Goal: Task Accomplishment & Management: Use online tool/utility

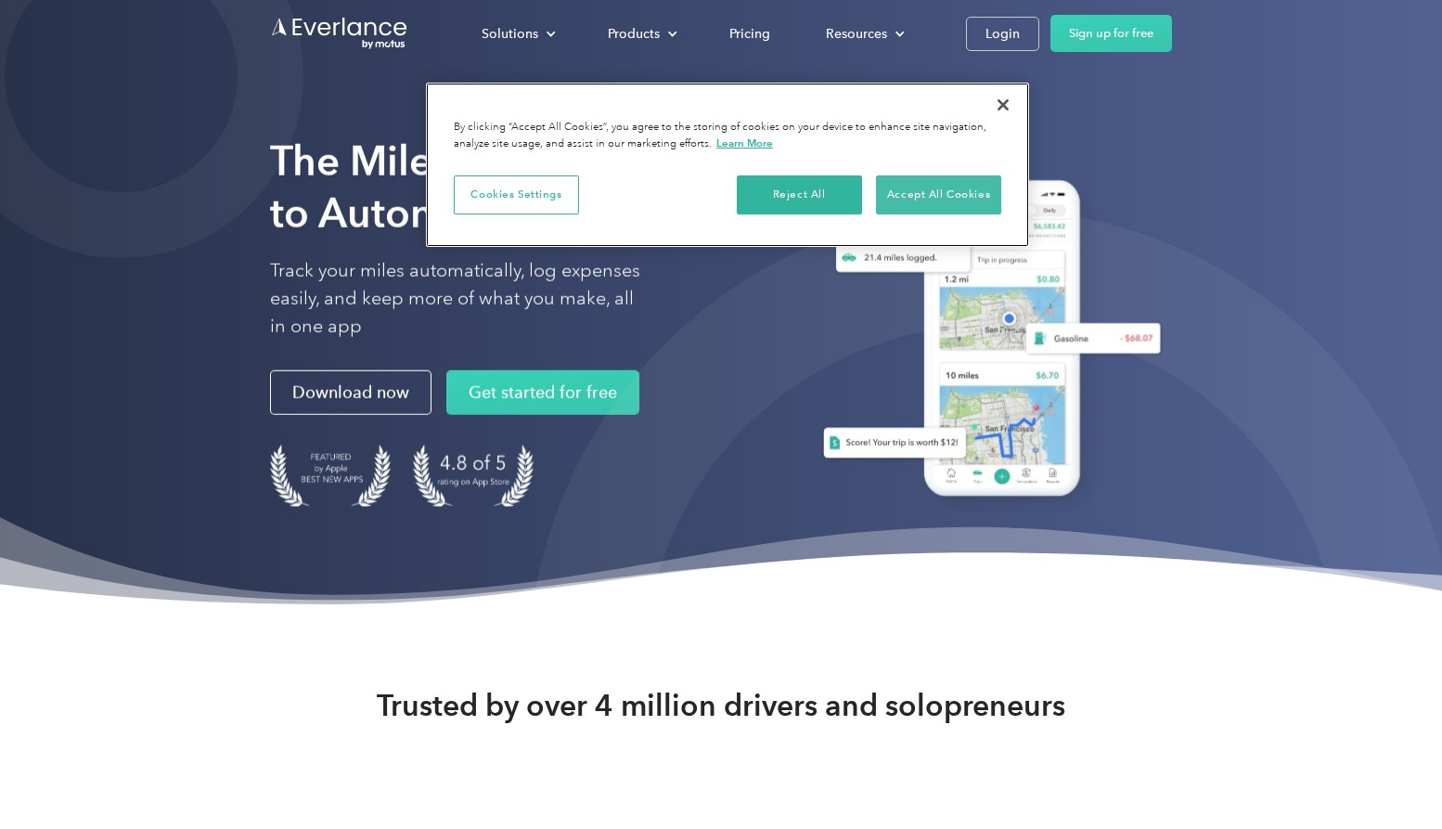
click at [933, 202] on button "Accept All Cookies" at bounding box center [938, 194] width 125 height 39
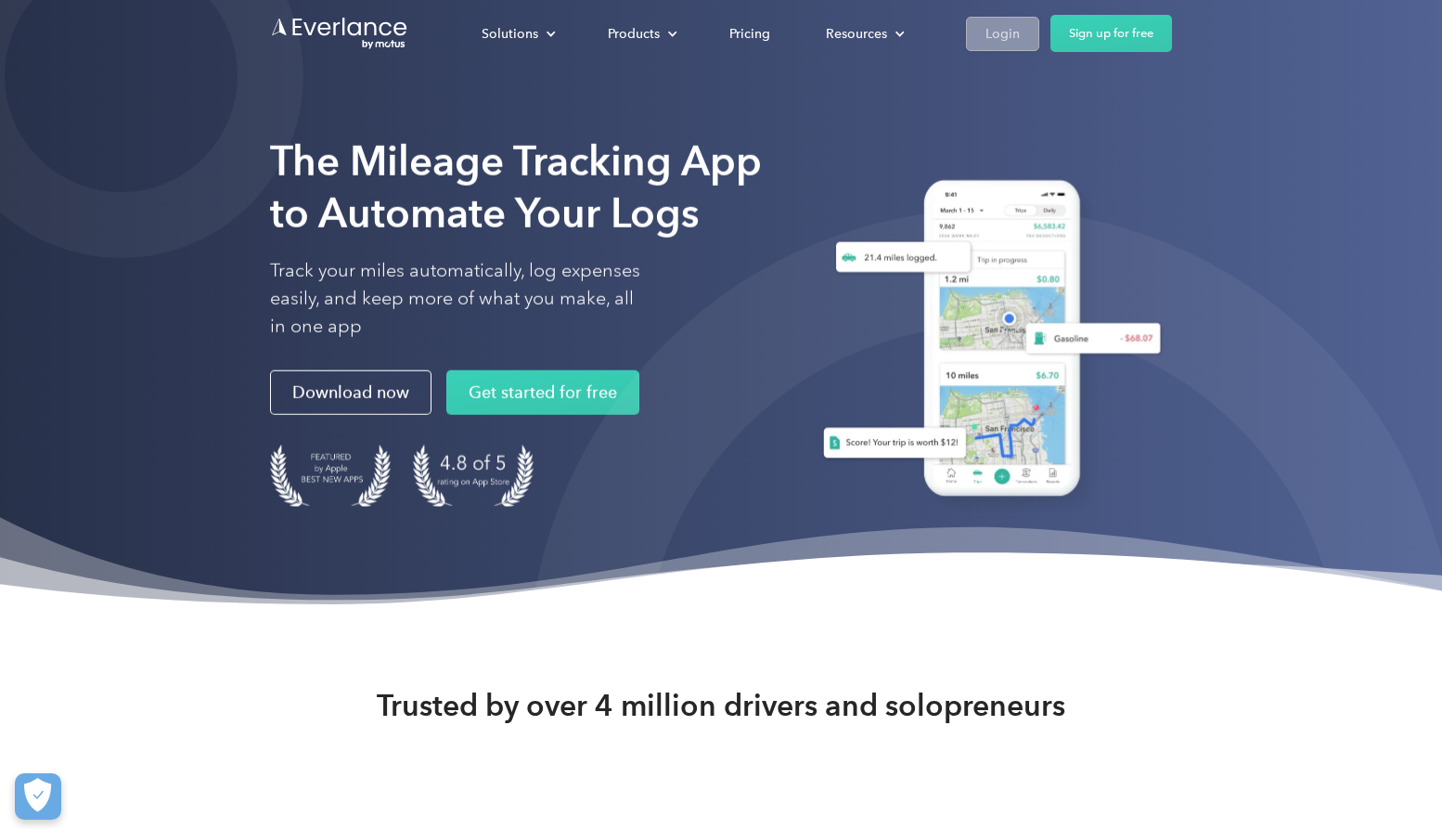
click at [1005, 40] on div "Login" at bounding box center [1003, 33] width 34 height 23
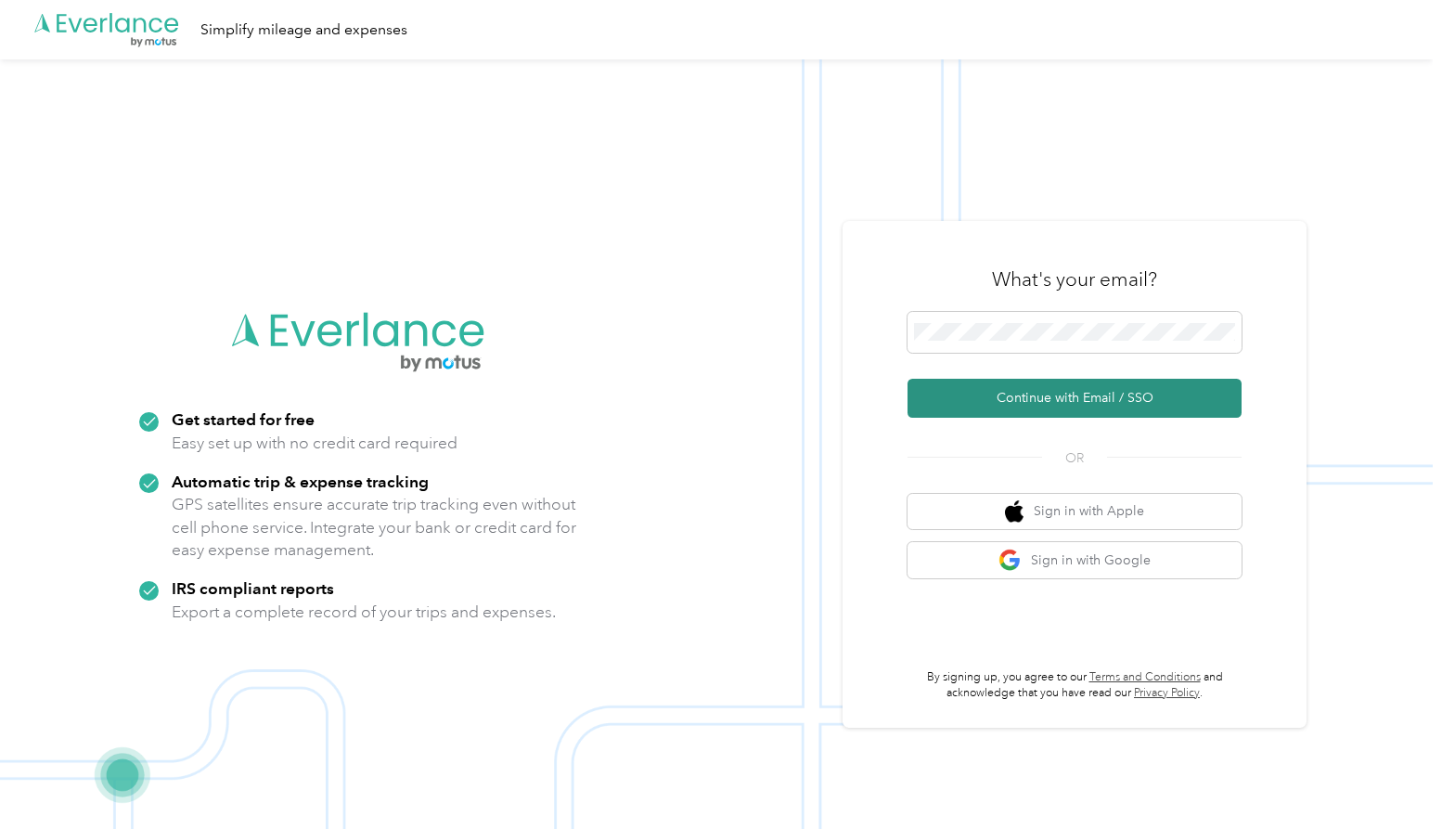
click at [998, 403] on button "Continue with Email / SSO" at bounding box center [1075, 398] width 334 height 39
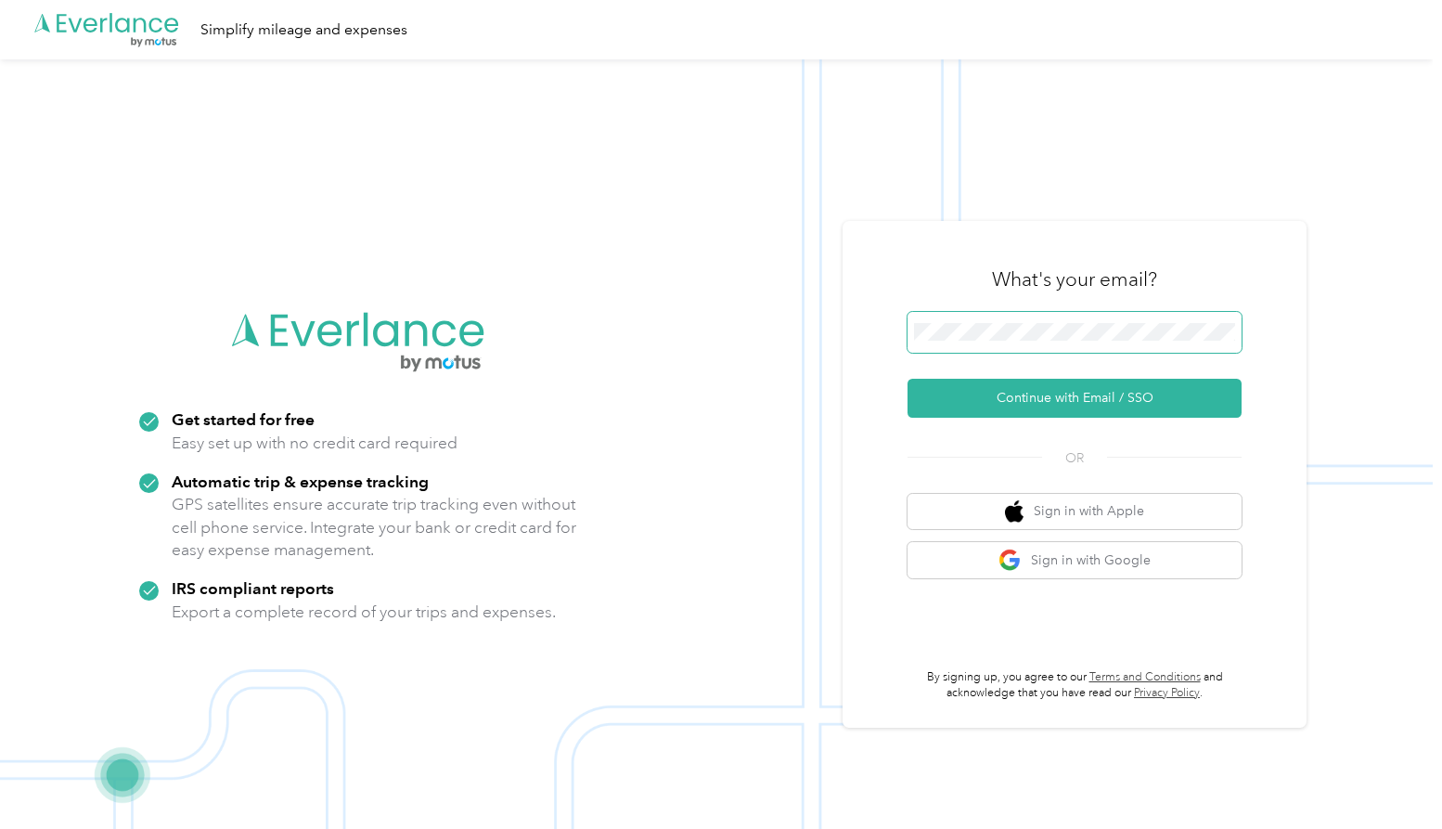
click at [870, 329] on div "What's your email? Continue with Email / SSO OR Sign in with Apple Sign in with…" at bounding box center [1075, 474] width 464 height 507
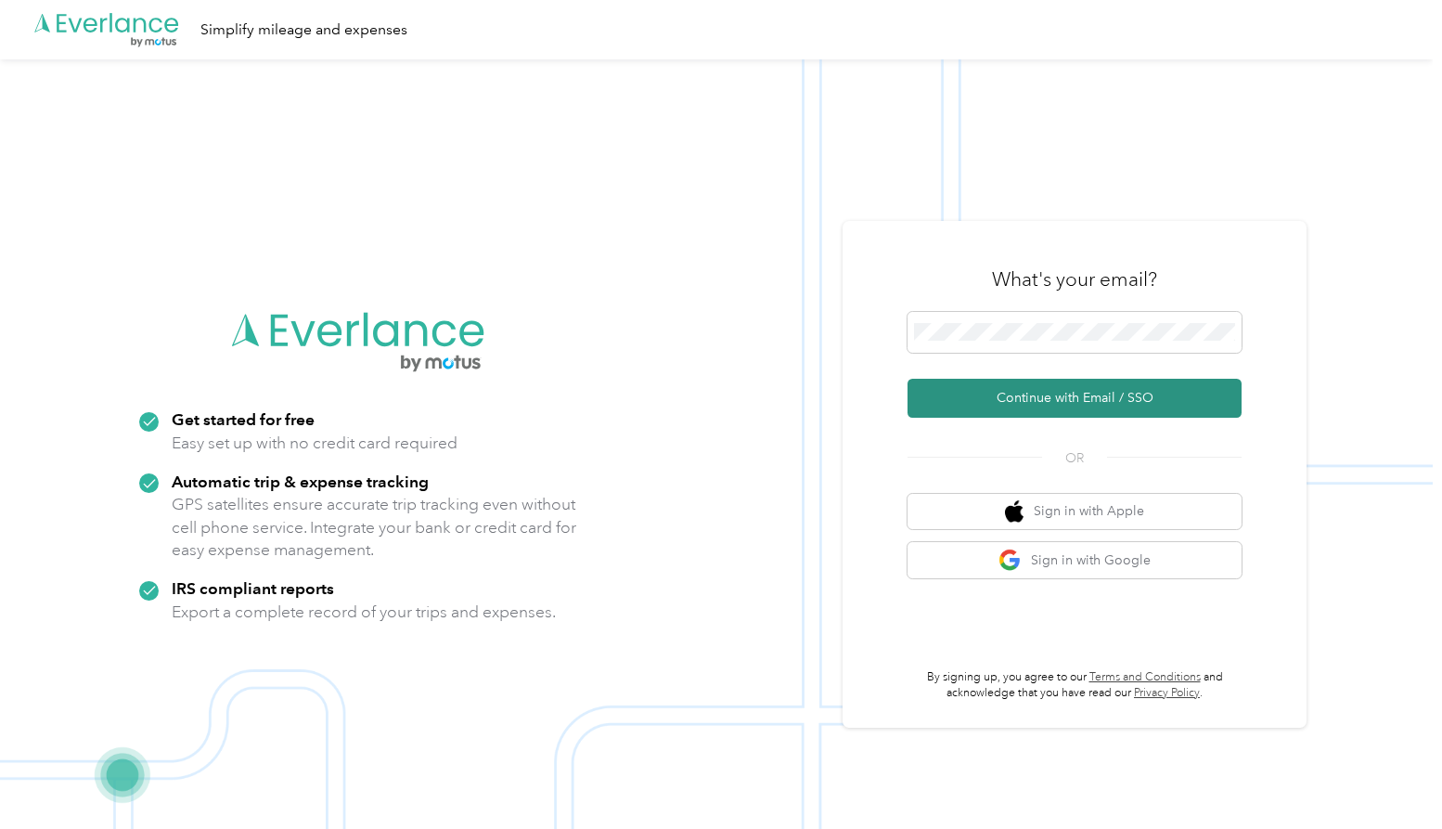
click at [1020, 394] on button "Continue with Email / SSO" at bounding box center [1075, 398] width 334 height 39
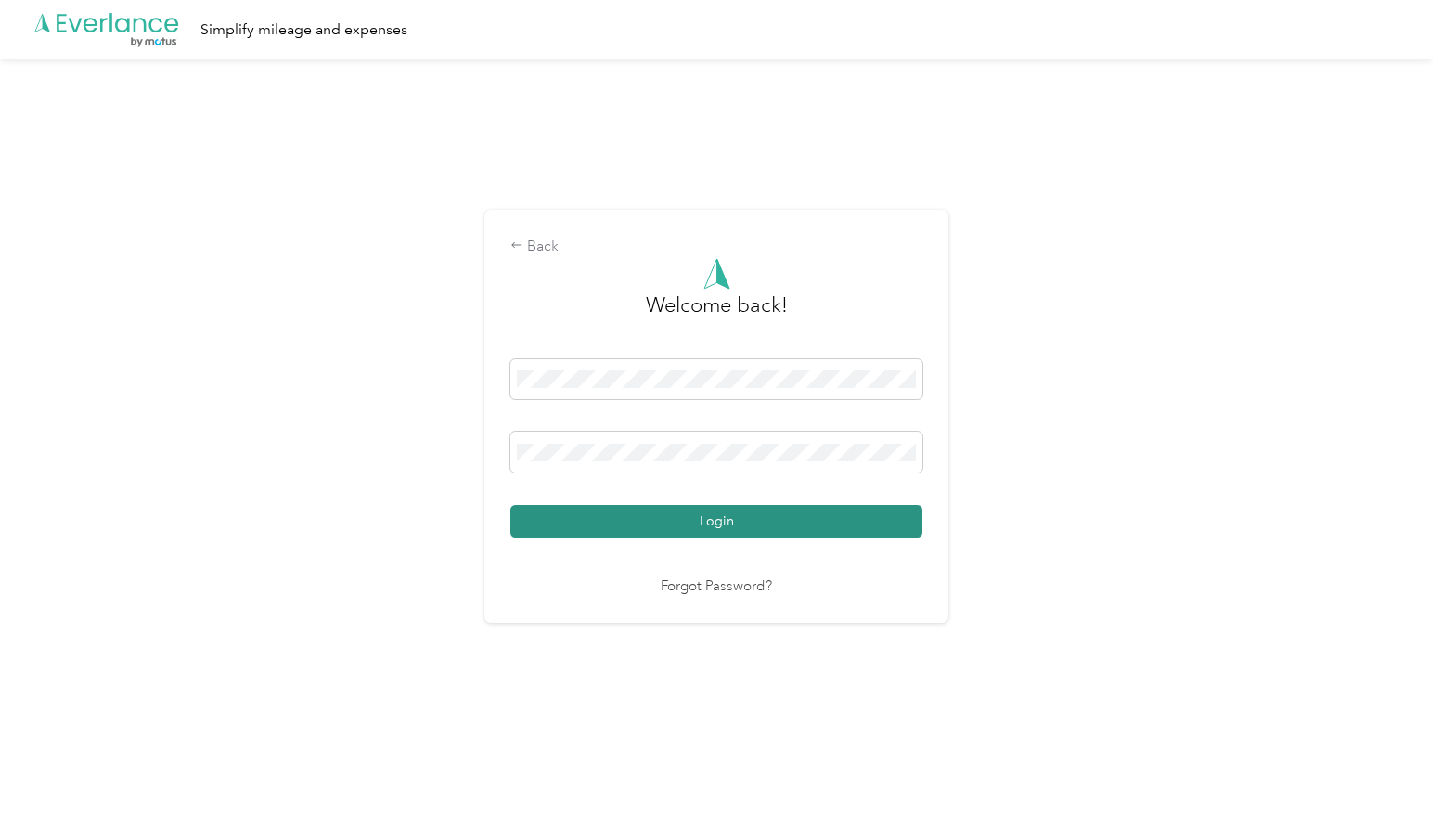
click at [852, 524] on button "Login" at bounding box center [716, 521] width 412 height 32
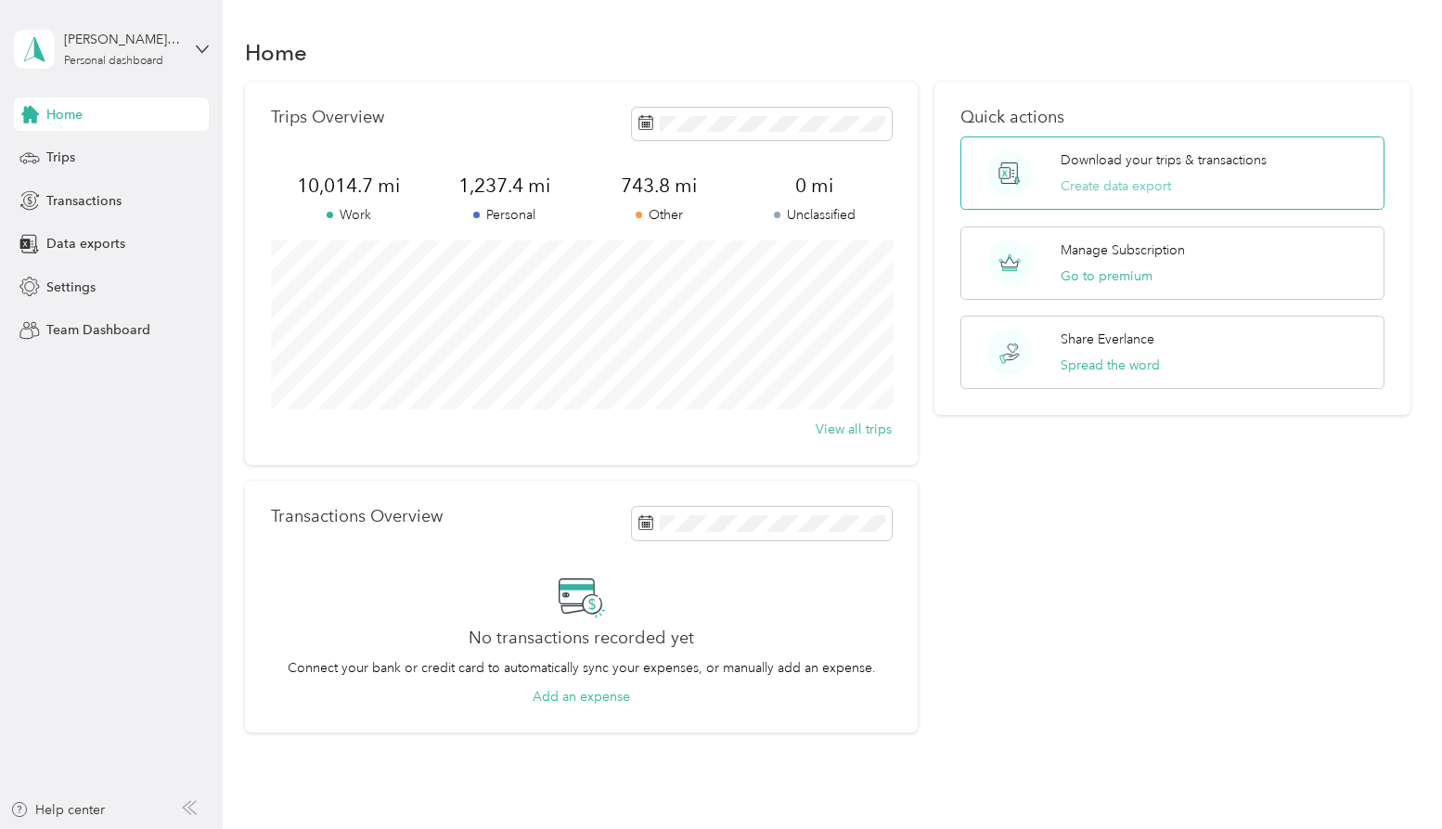
click at [1160, 186] on button "Create data export" at bounding box center [1116, 185] width 110 height 19
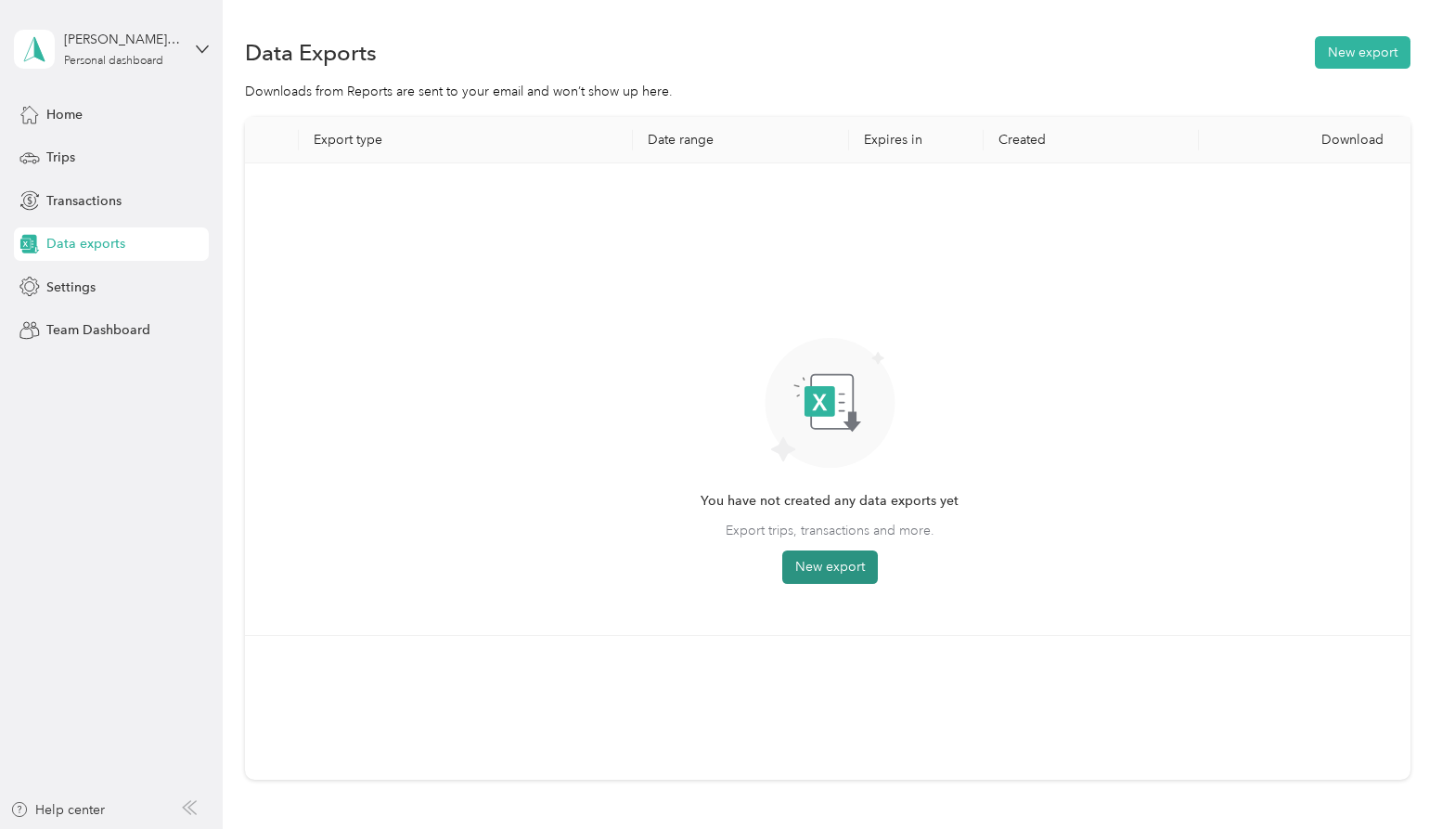
click at [835, 555] on button "New export" at bounding box center [830, 566] width 96 height 33
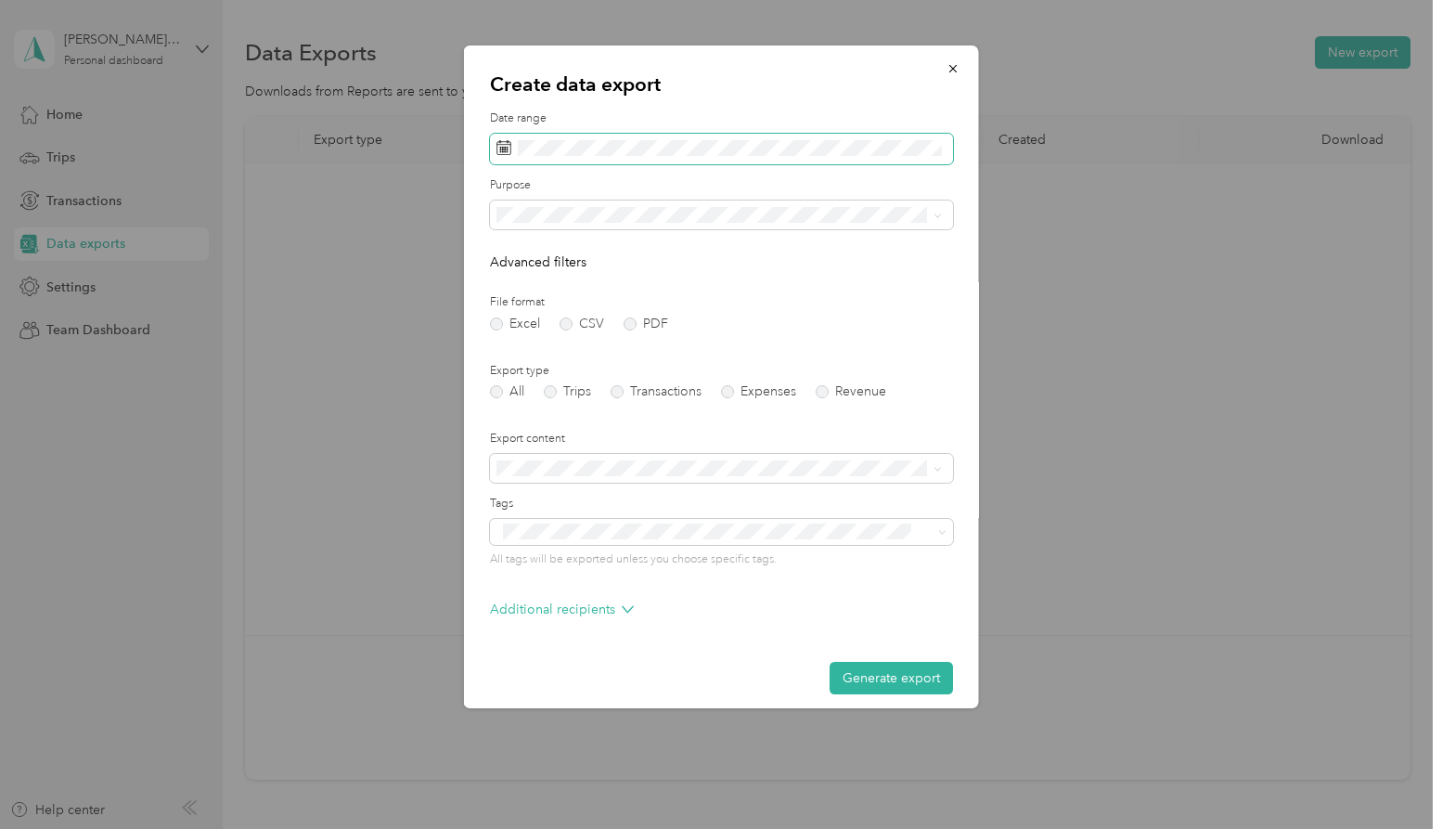
click at [693, 156] on span at bounding box center [721, 150] width 463 height 32
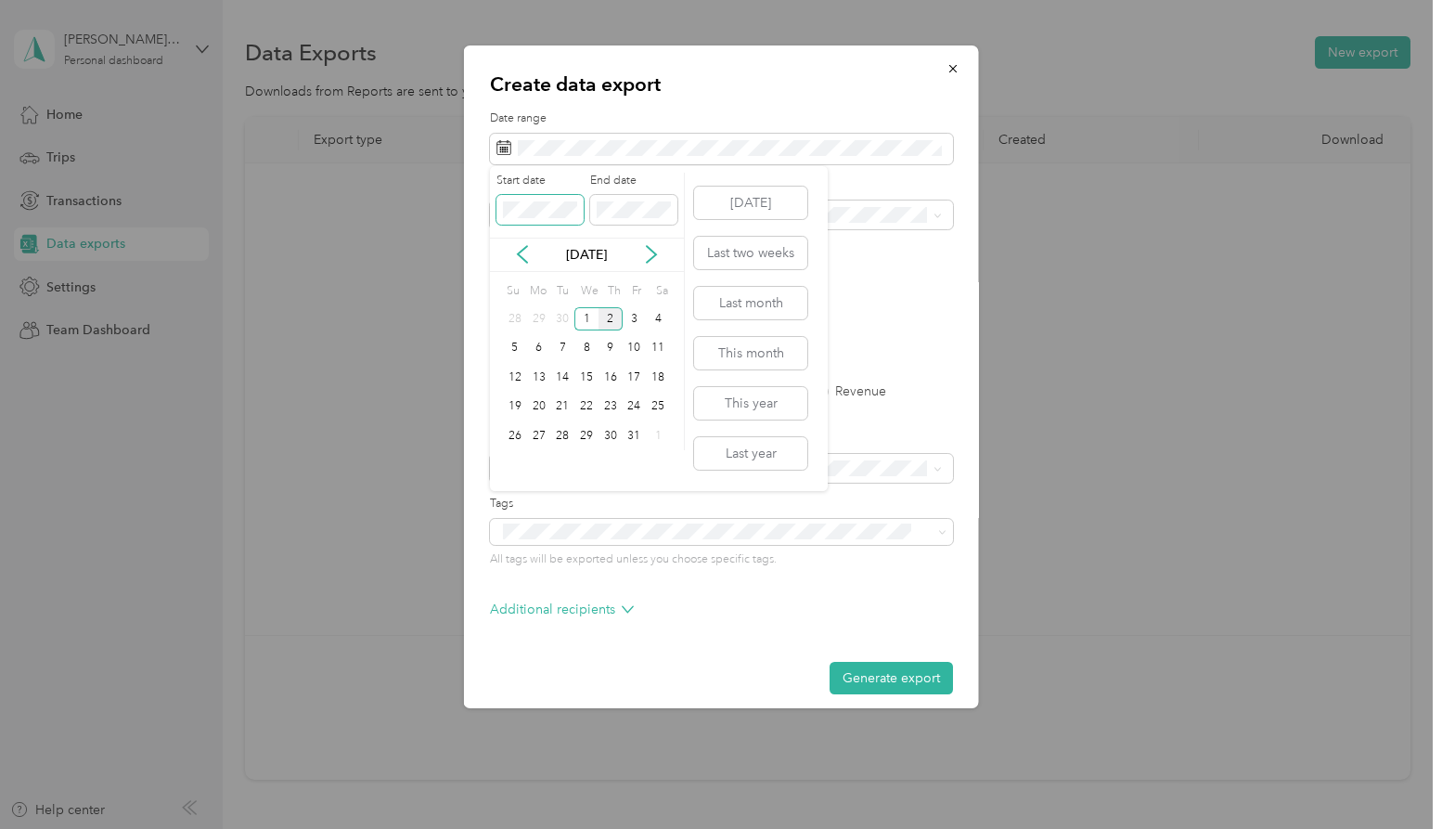
click at [548, 198] on span at bounding box center [539, 210] width 87 height 30
click at [520, 251] on icon at bounding box center [522, 254] width 9 height 17
click at [760, 401] on button "This year" at bounding box center [750, 403] width 113 height 32
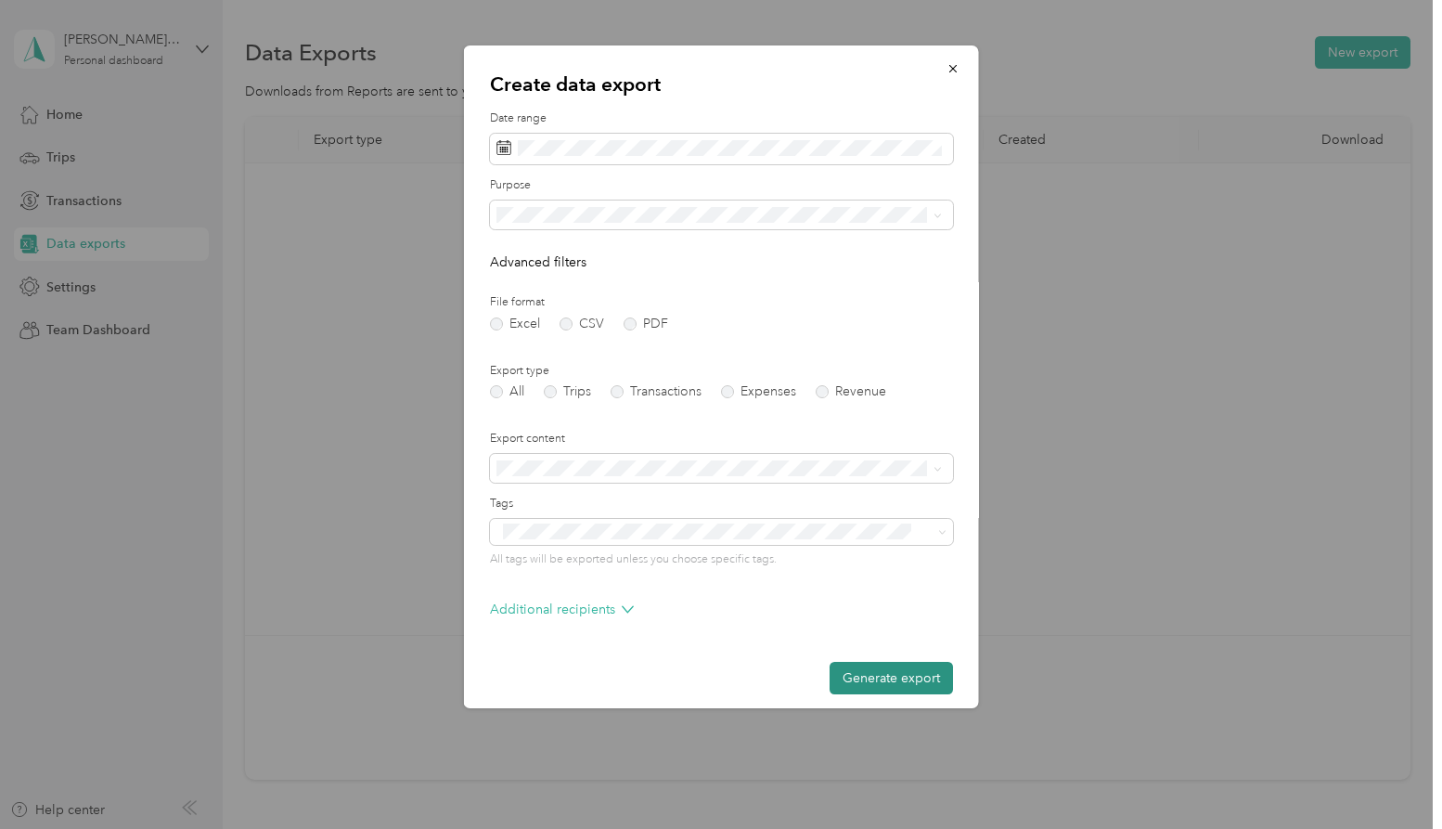
click at [899, 672] on button "Generate export" at bounding box center [891, 678] width 123 height 32
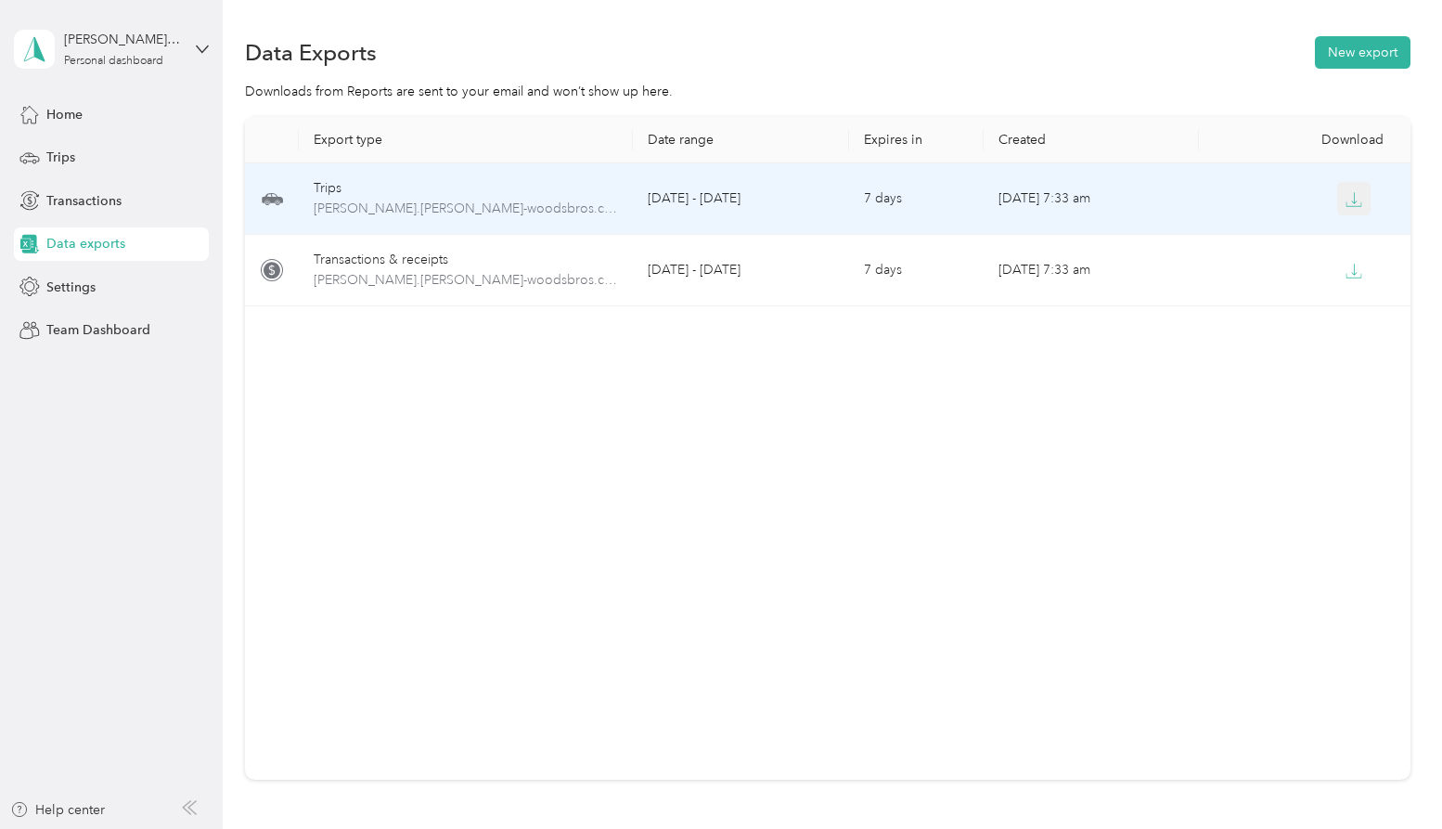
click at [1353, 210] on button "button" at bounding box center [1353, 198] width 33 height 33
